Goal: Navigation & Orientation: Find specific page/section

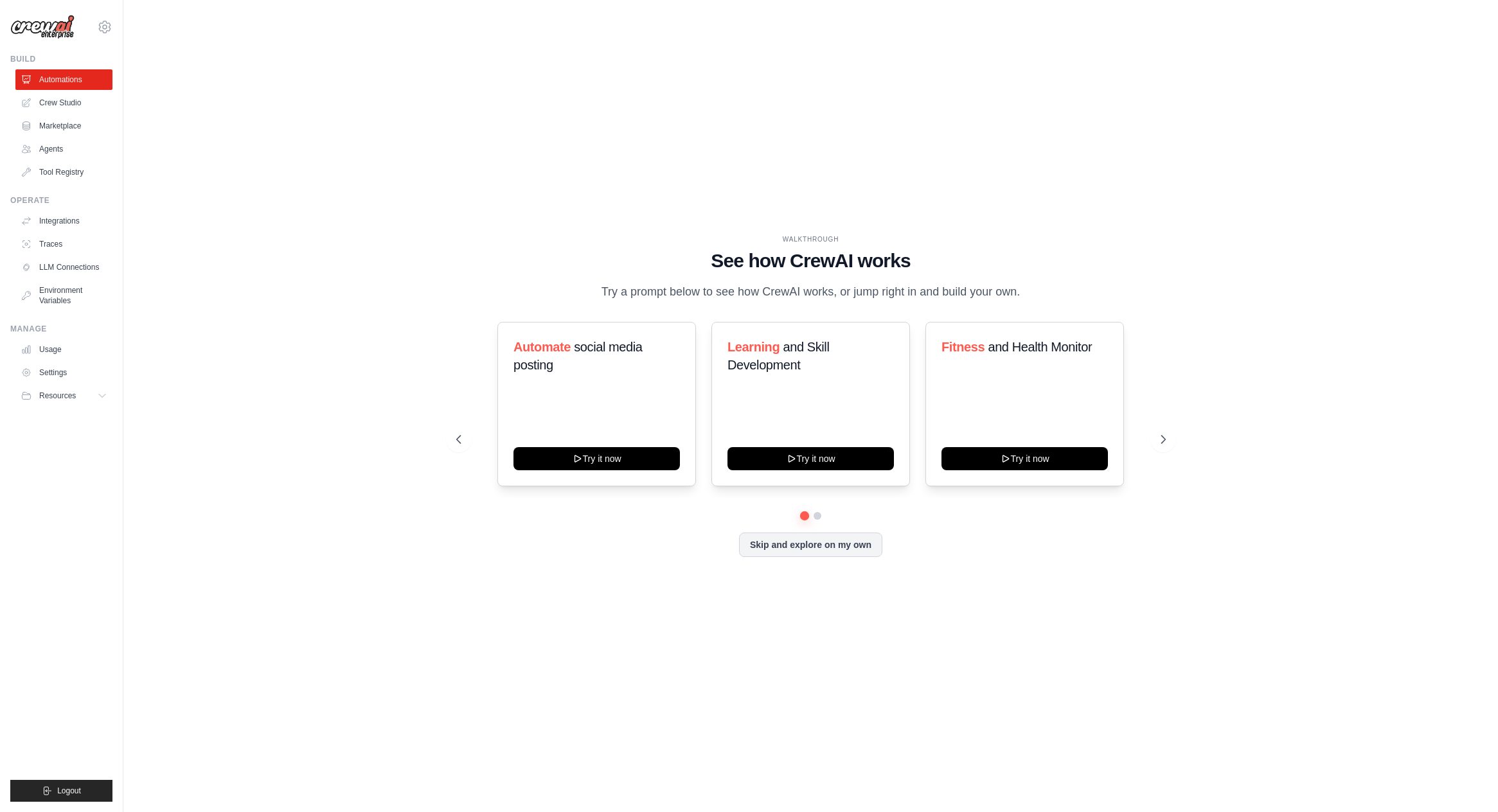
click at [48, 114] on ul "Automations Crew Studio Marketplace Agents Tool Registry" at bounding box center [64, 126] width 97 height 113
click at [51, 121] on link "Marketplace" at bounding box center [64, 126] width 97 height 21
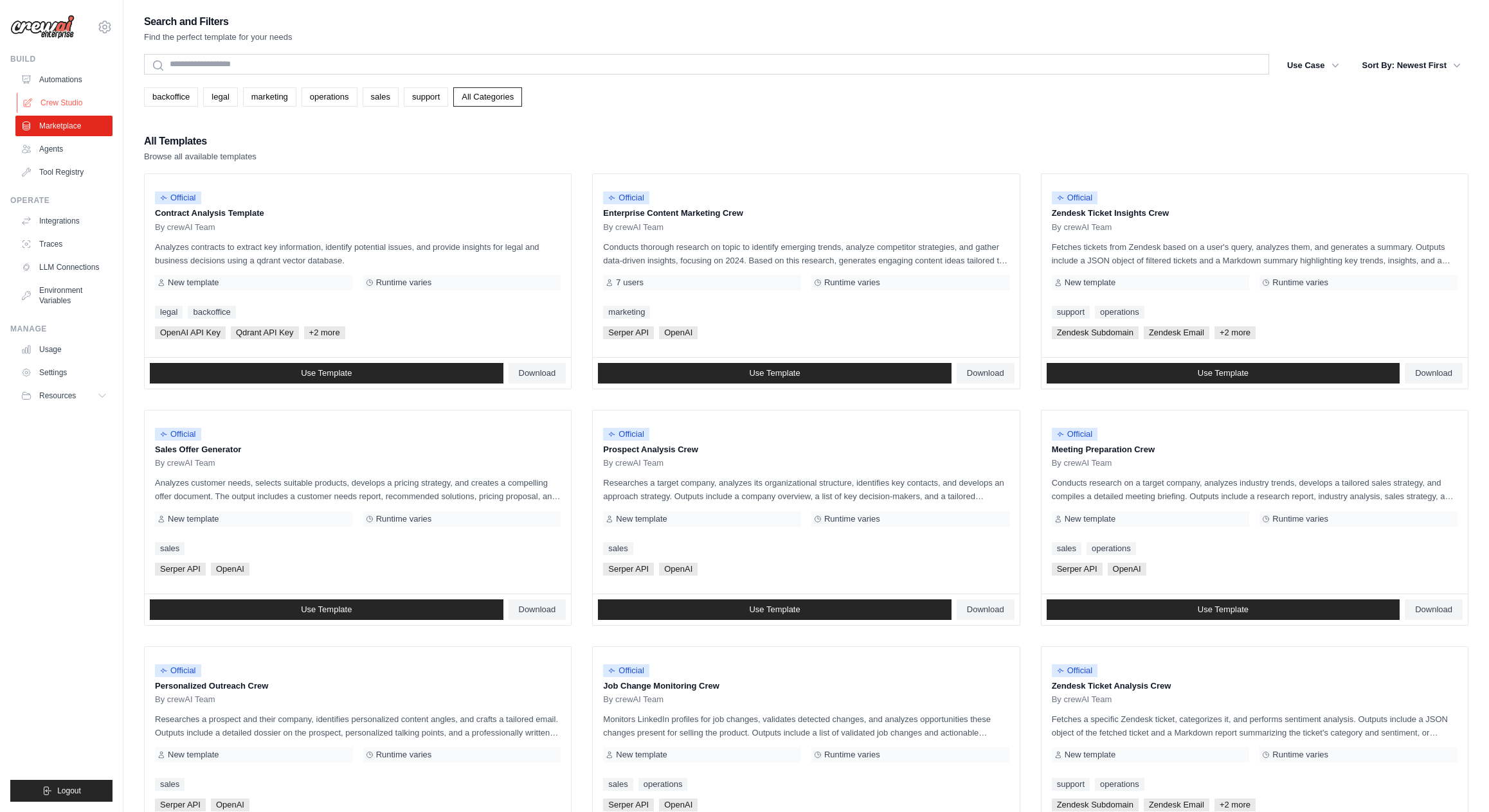
click at [66, 98] on link "Crew Studio" at bounding box center [65, 103] width 97 height 21
